Goal: Task Accomplishment & Management: Use online tool/utility

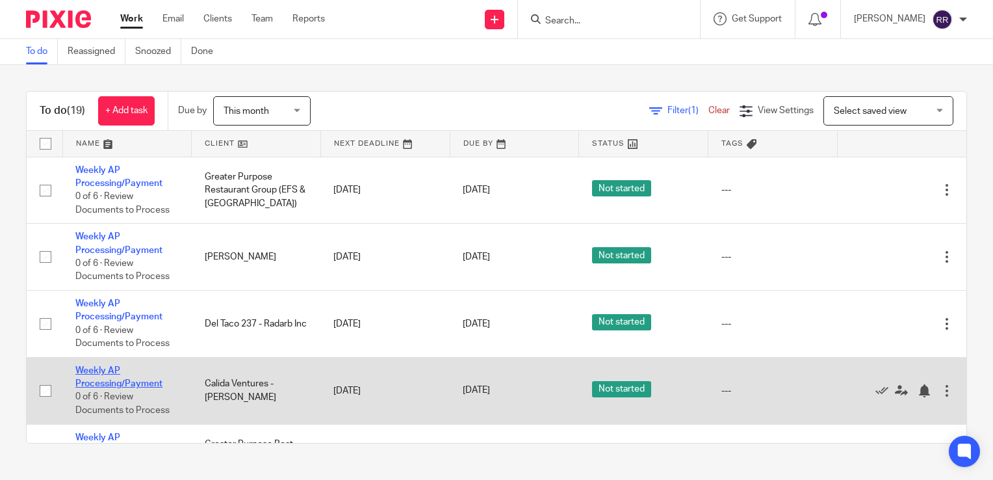
click at [112, 383] on link "Weekly AP Processing/Payment" at bounding box center [118, 377] width 87 height 22
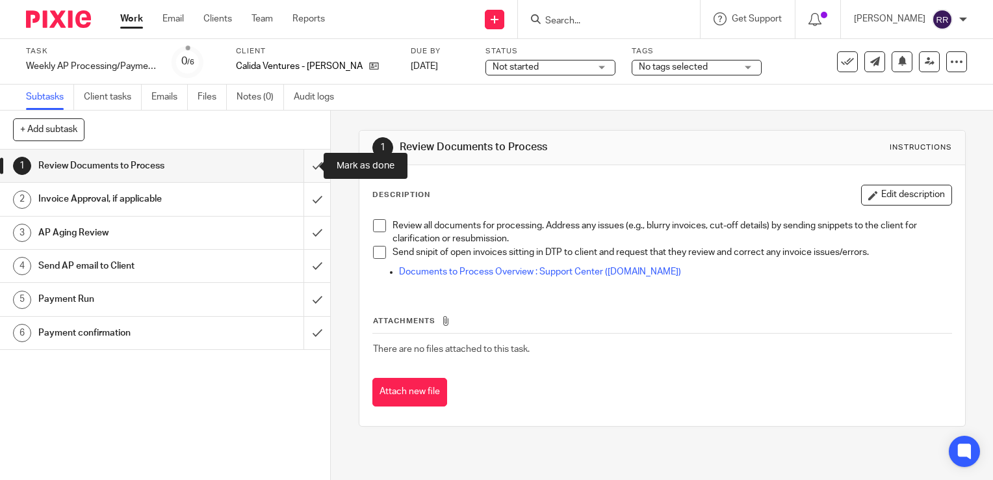
click at [296, 170] on input "submit" at bounding box center [165, 165] width 330 height 32
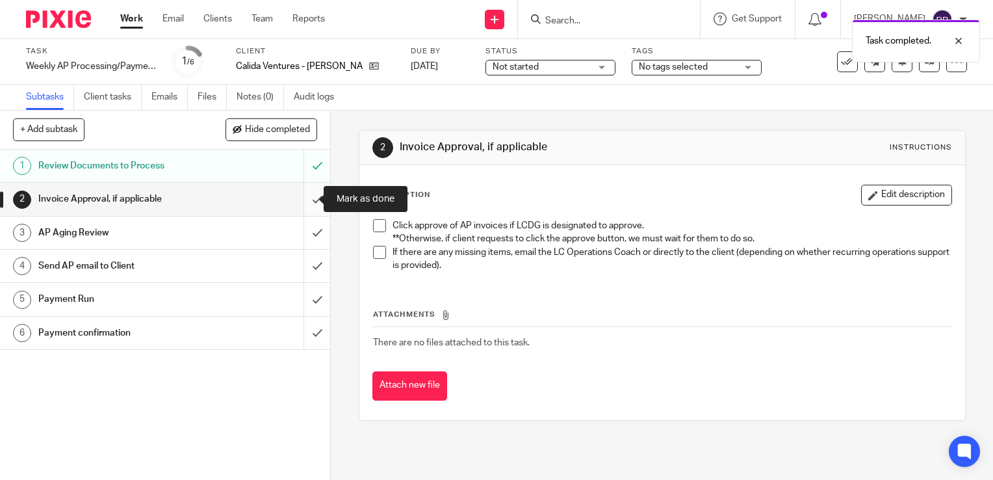
click at [304, 199] on input "submit" at bounding box center [165, 199] width 330 height 32
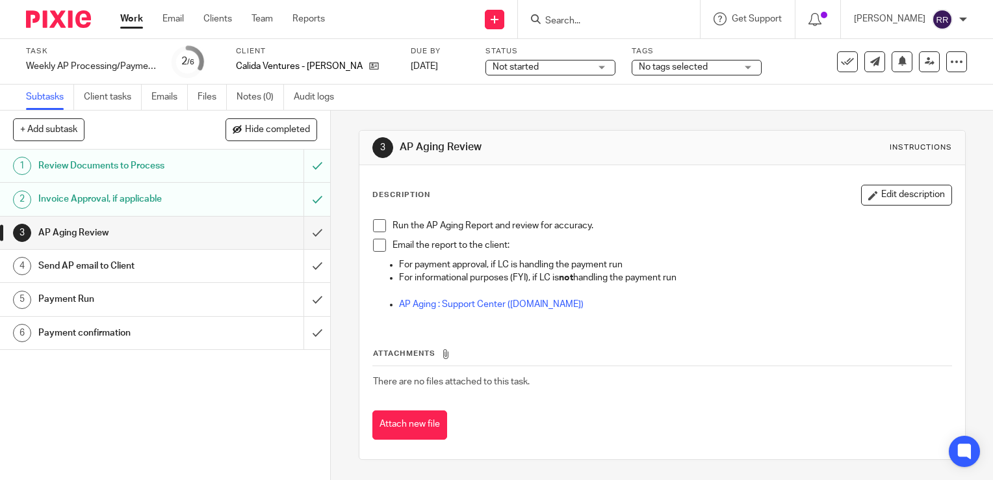
click at [133, 23] on link "Work" at bounding box center [131, 18] width 23 height 13
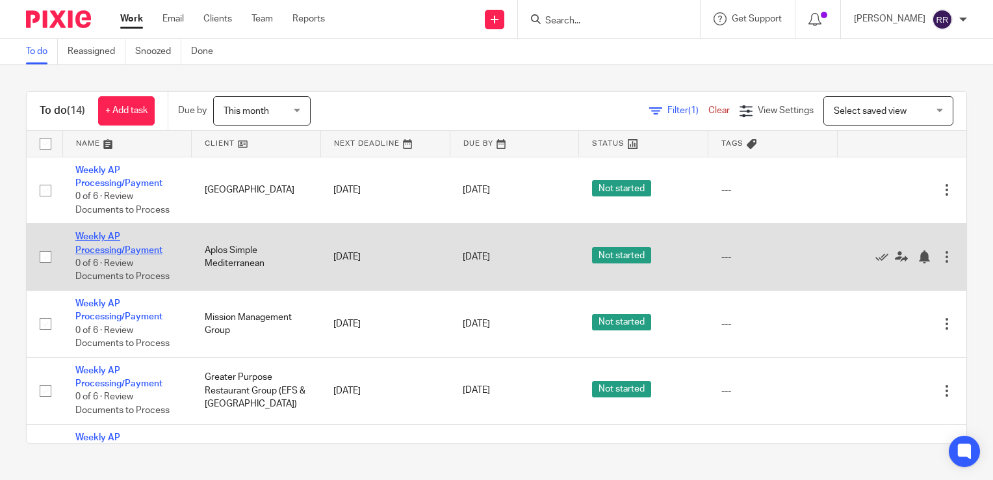
click at [133, 253] on link "Weekly AP Processing/Payment" at bounding box center [118, 243] width 87 height 22
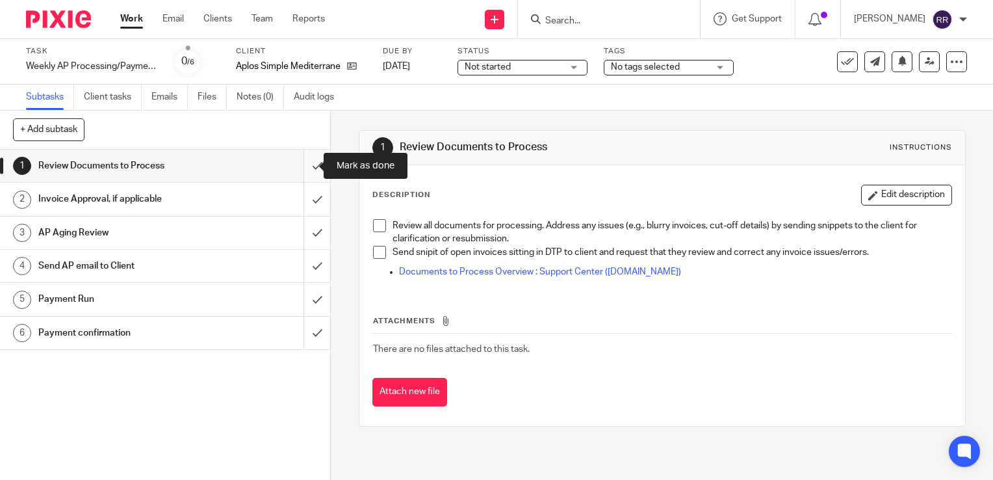
click at [309, 174] on input "submit" at bounding box center [165, 165] width 330 height 32
